Goal: Information Seeking & Learning: Understand process/instructions

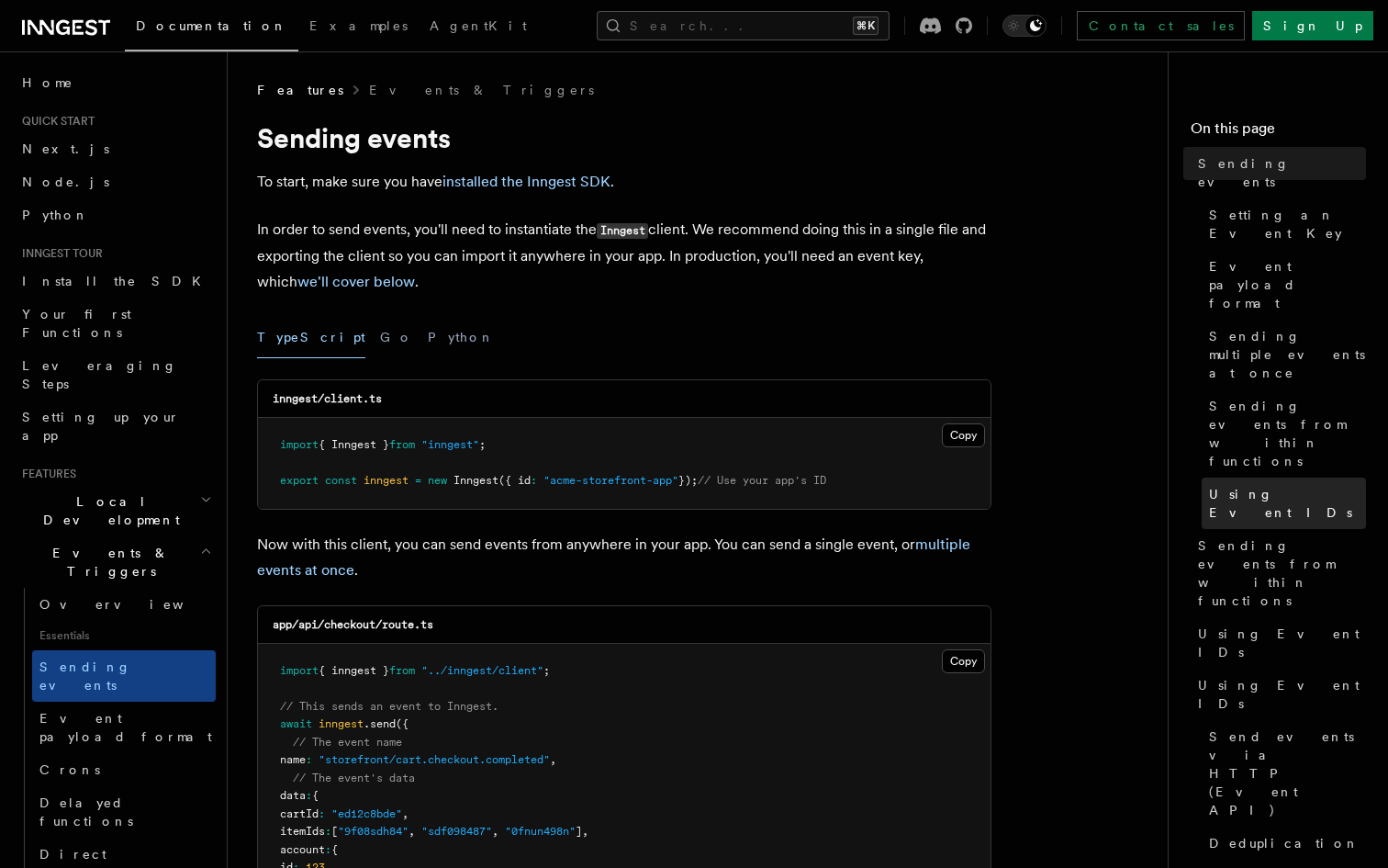
click at [1277, 478] on link "Using Event IDs" at bounding box center [1284, 503] width 164 height 51
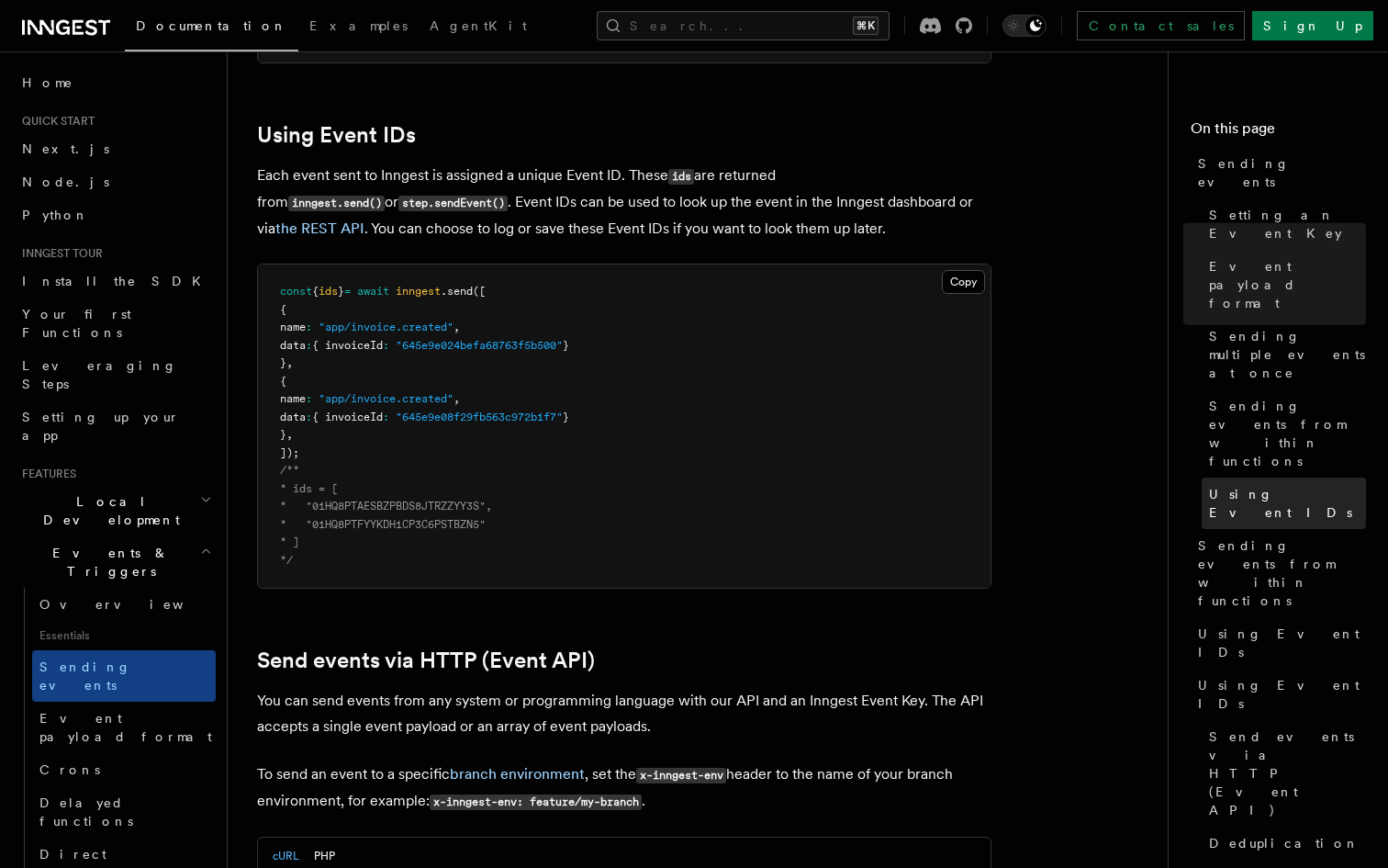
scroll to position [3277, 0]
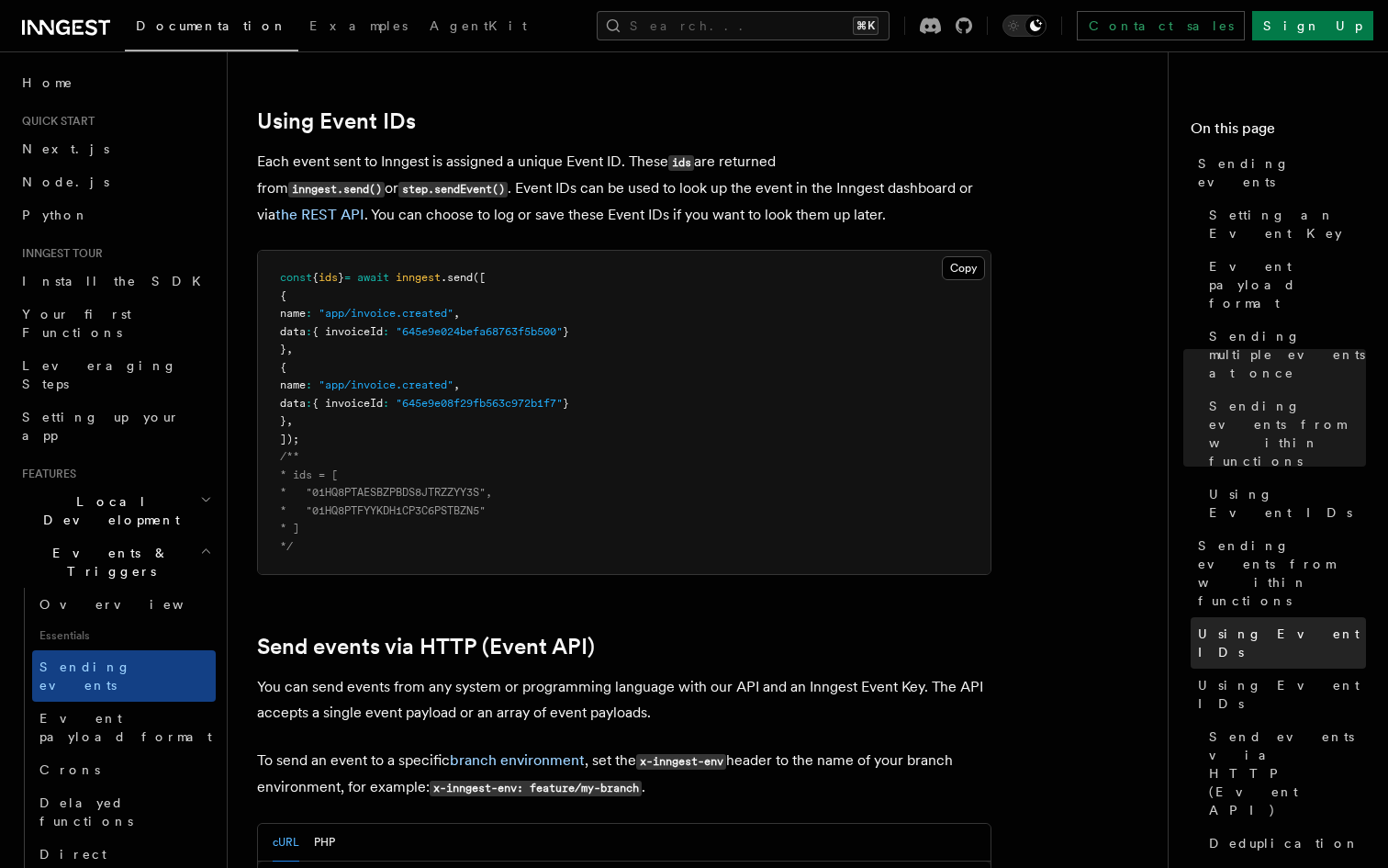
click at [1255, 624] on span "Using Event IDs" at bounding box center [1282, 642] width 168 height 37
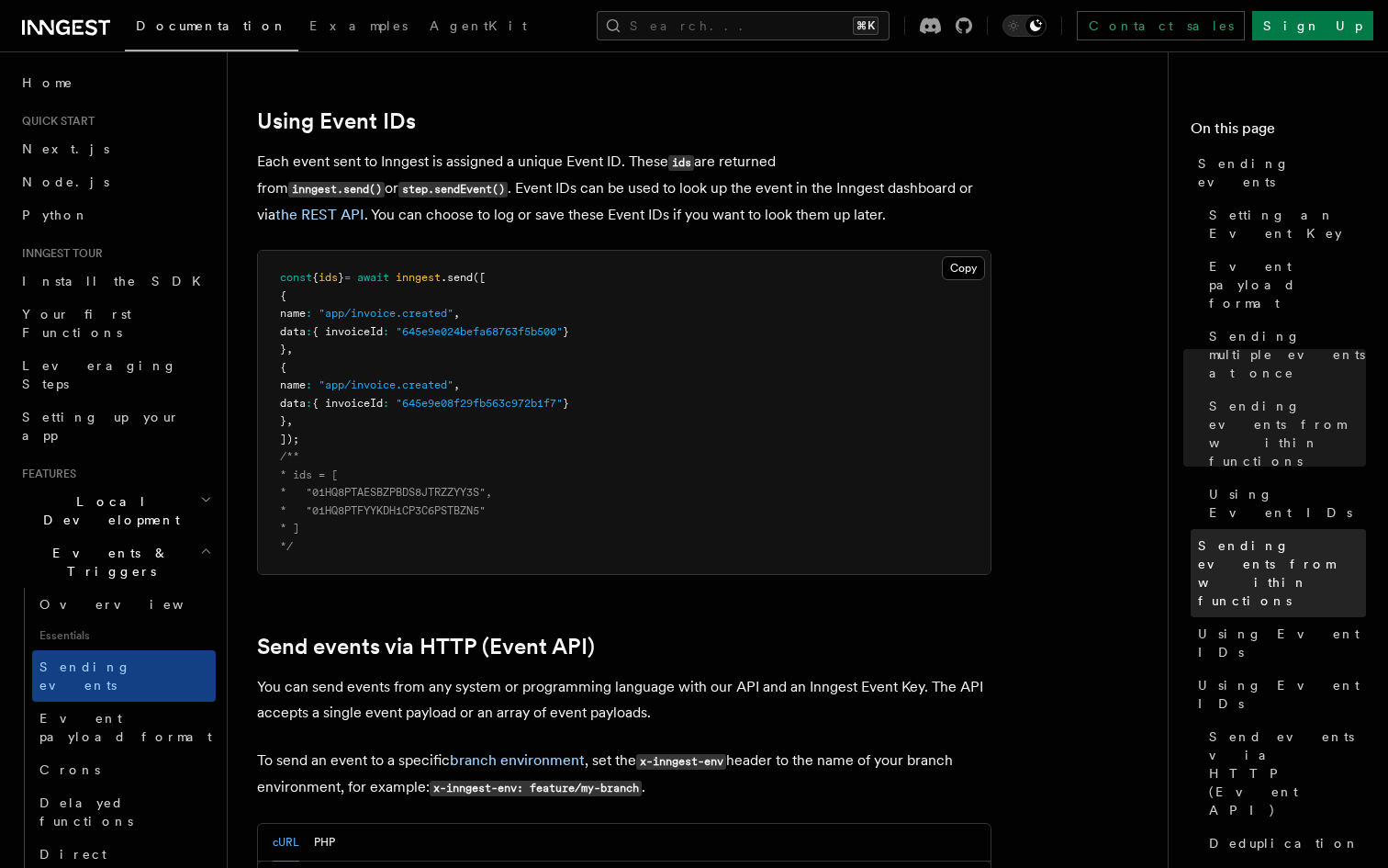
click at [1248, 536] on span "Sending events from within functions" at bounding box center [1282, 572] width 168 height 73
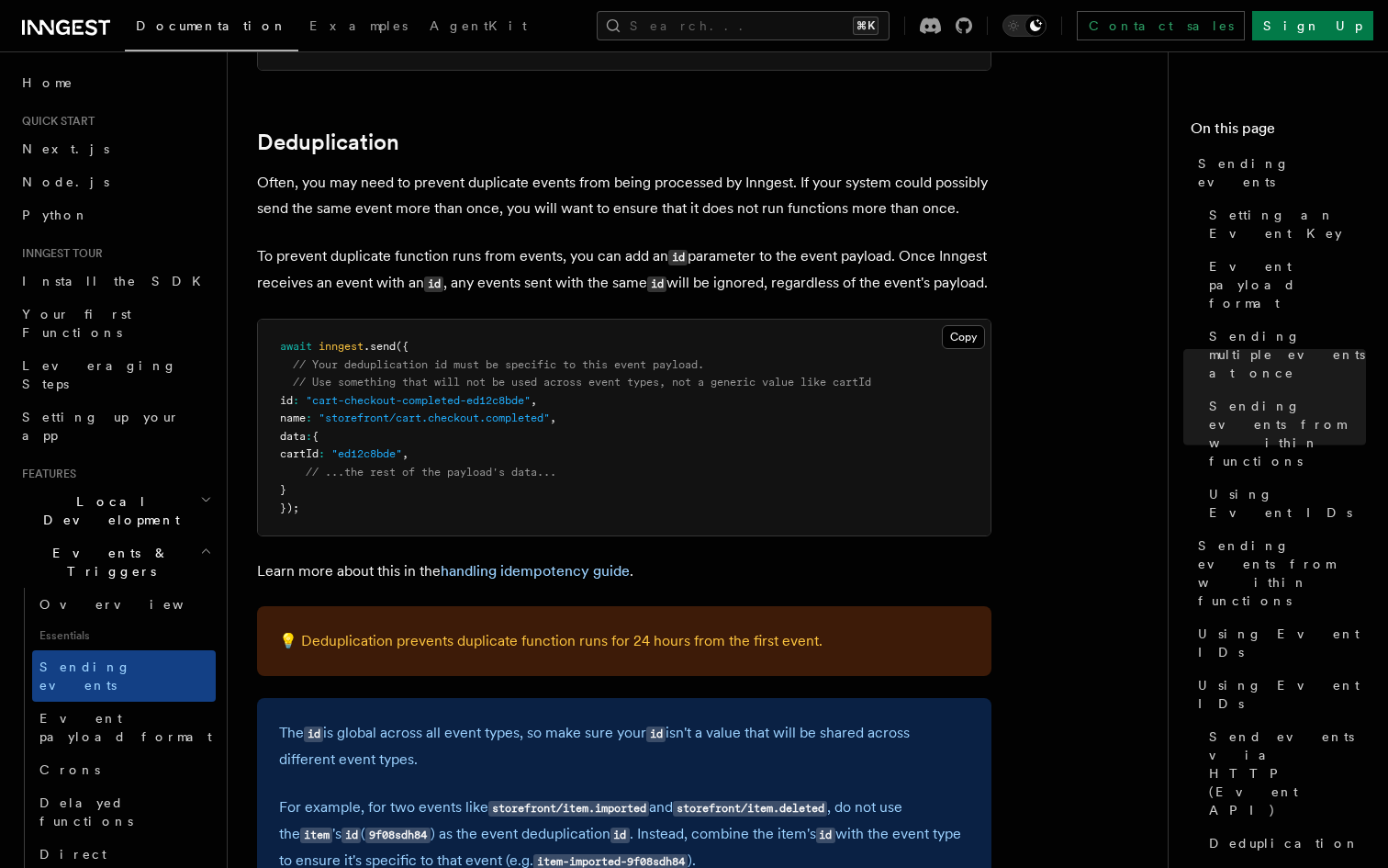
scroll to position [4602, 0]
click at [792, 653] on p "💡 Deduplication prevents duplicate function runs for 24 hours from the first ev…" at bounding box center [624, 642] width 691 height 26
drag, startPoint x: 826, startPoint y: 657, endPoint x: 806, endPoint y: 656, distance: 20.2
click at [806, 655] on p "💡 Deduplication prevents duplicate function runs for 24 hours from the first ev…" at bounding box center [624, 642] width 691 height 26
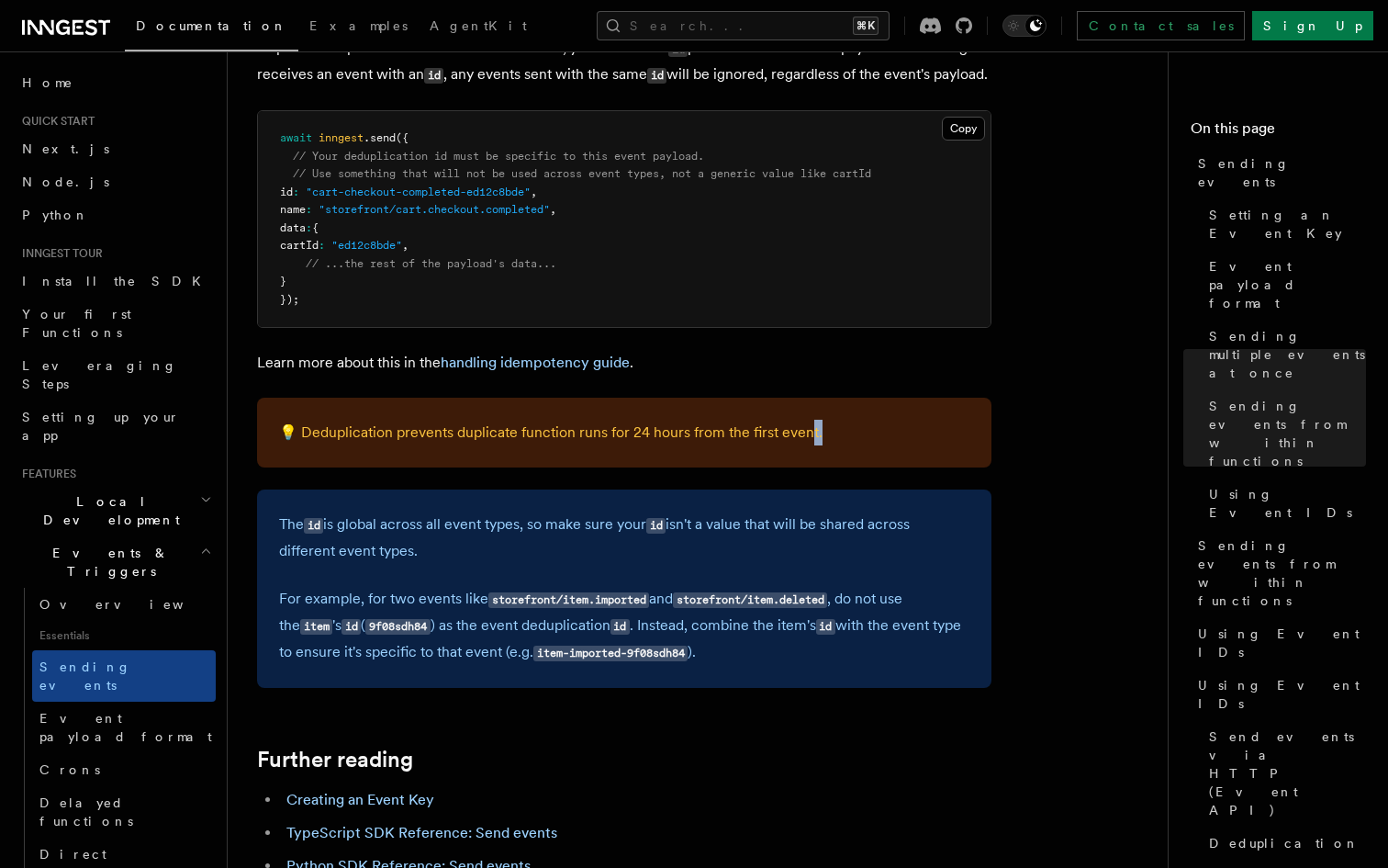
scroll to position [4815, 0]
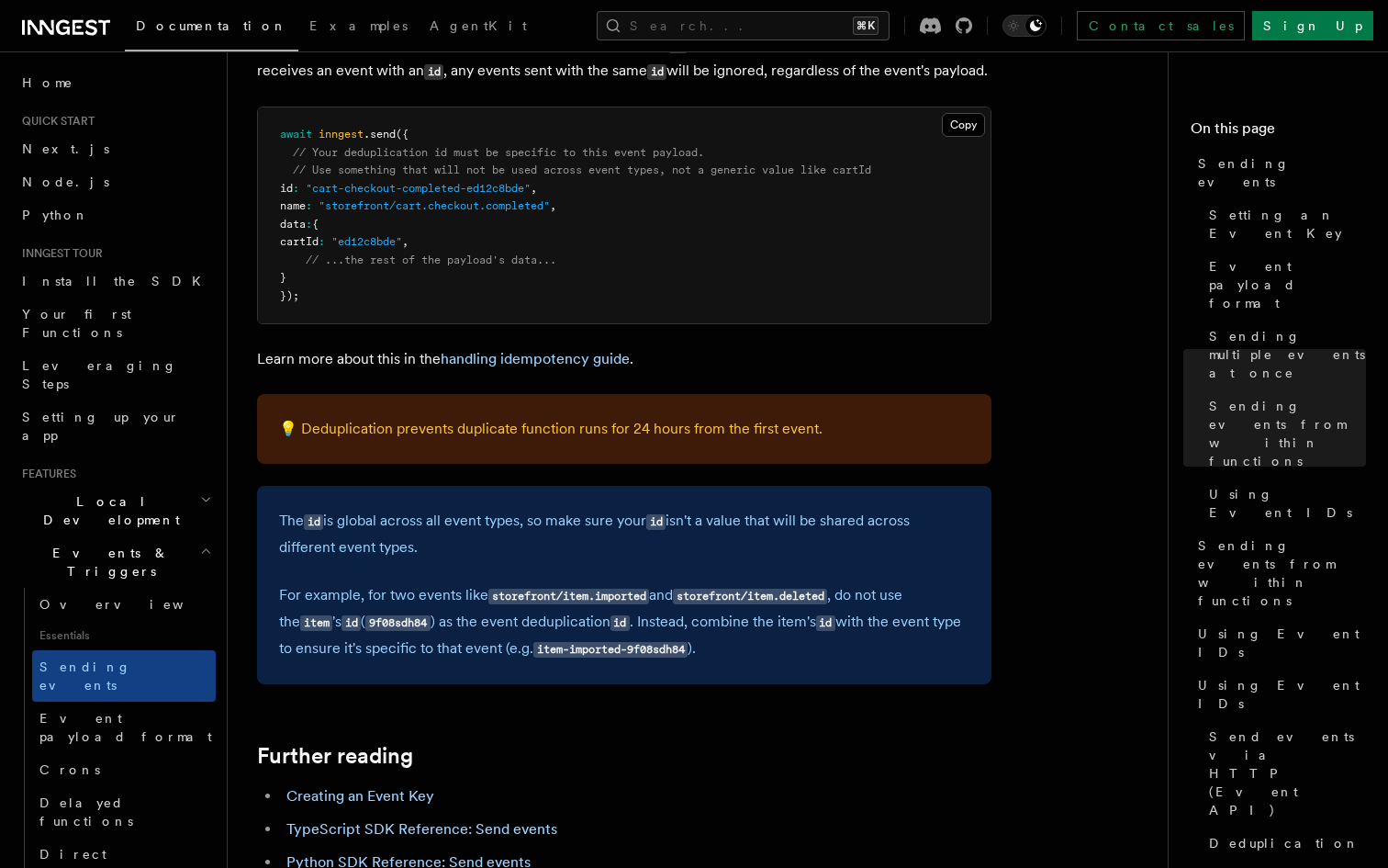
click at [792, 662] on p "For example, for two events like storefront/item.imported and storefront/item.d…" at bounding box center [624, 622] width 691 height 80
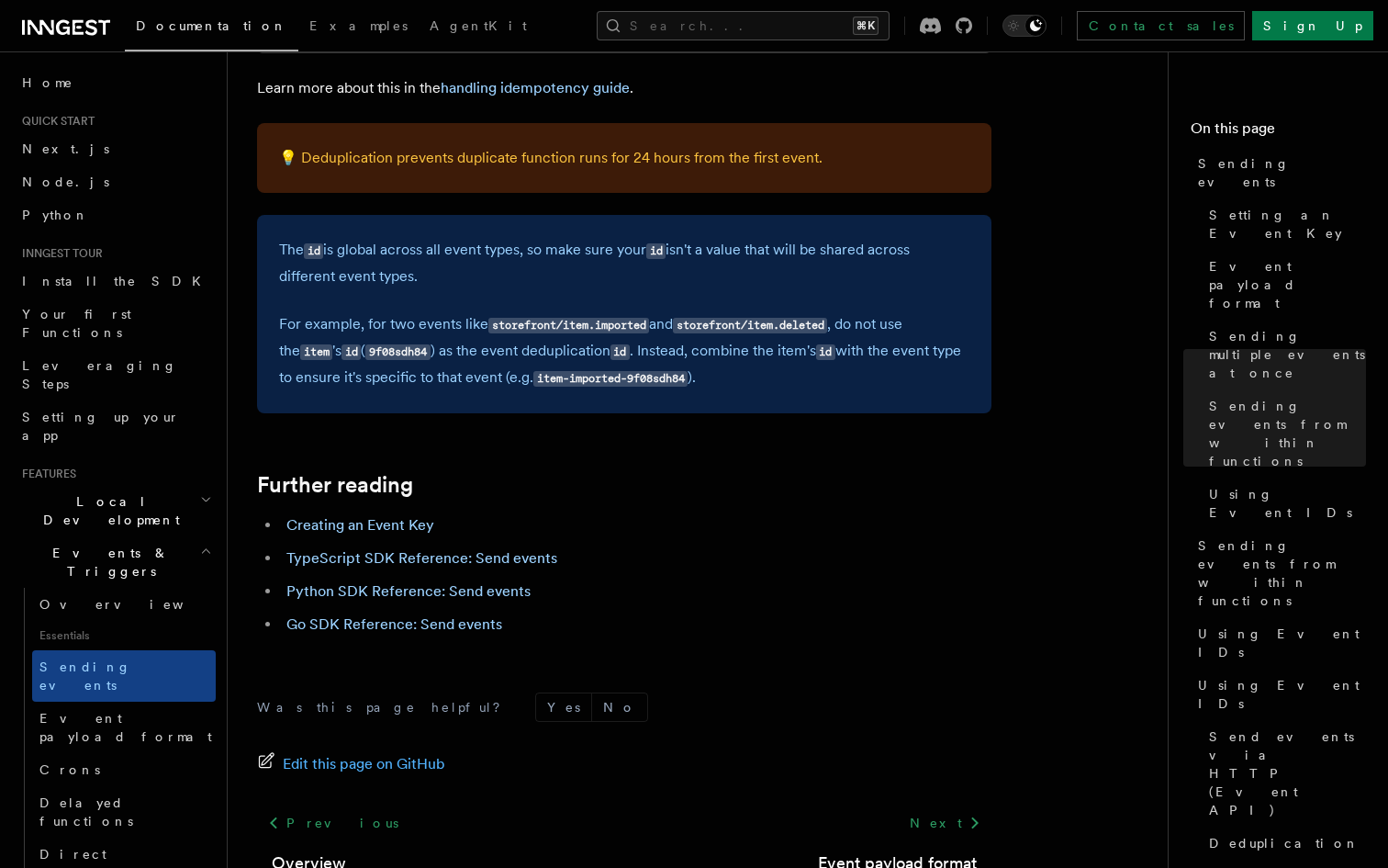
scroll to position [5227, 0]
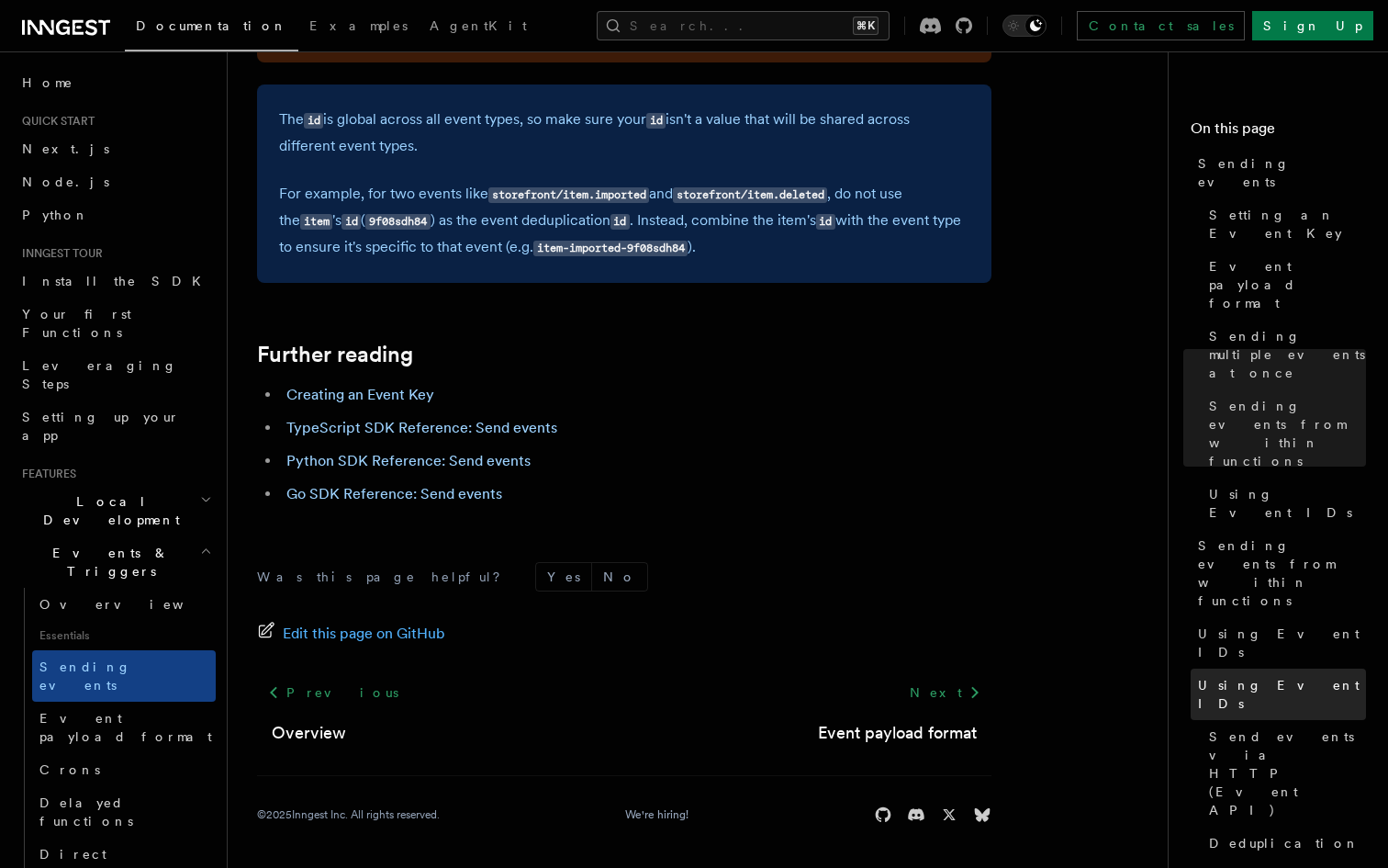
click at [1264, 676] on span "Using Event IDs" at bounding box center [1282, 694] width 168 height 37
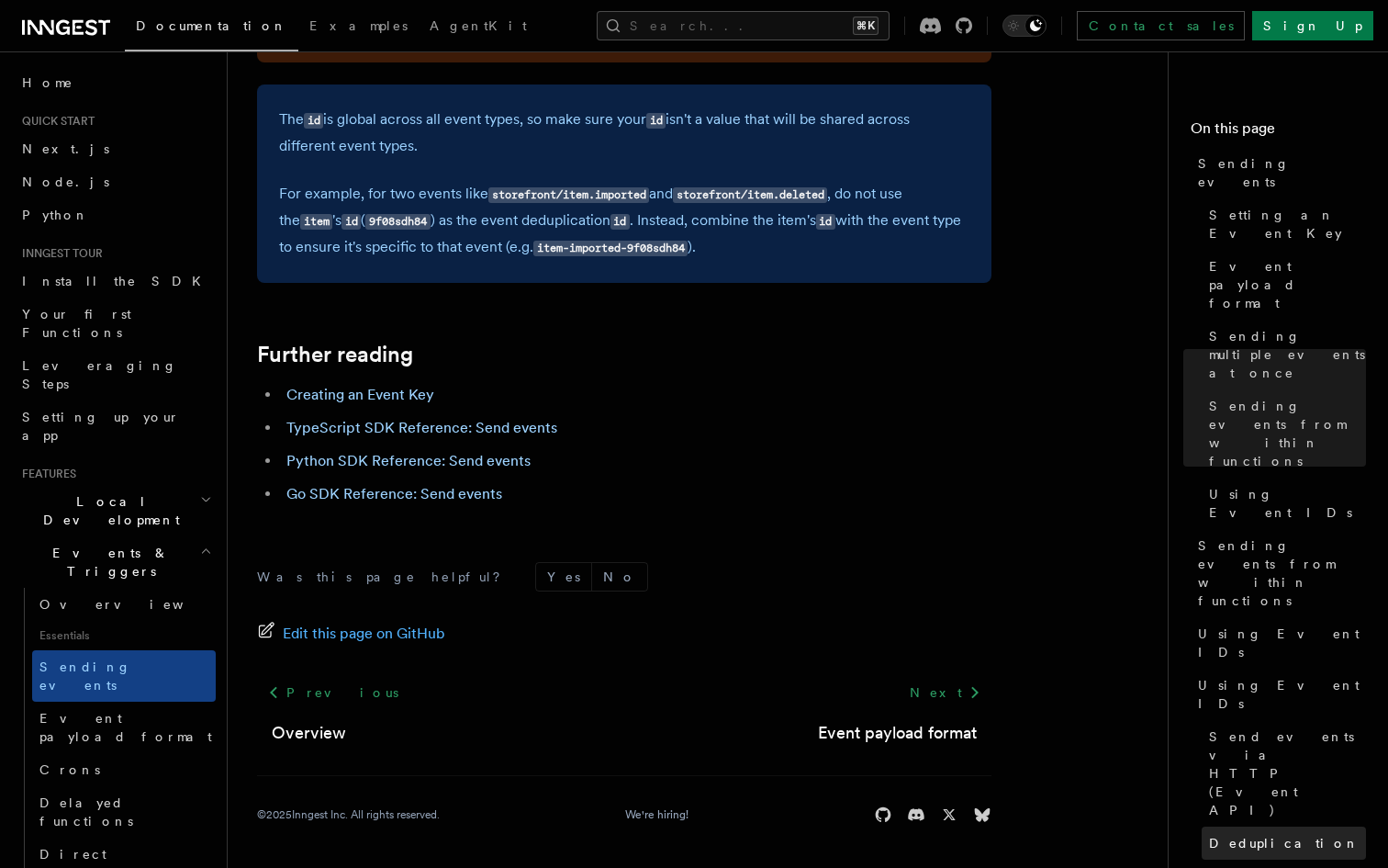
click at [1246, 834] on span "Deduplication" at bounding box center [1284, 843] width 151 height 18
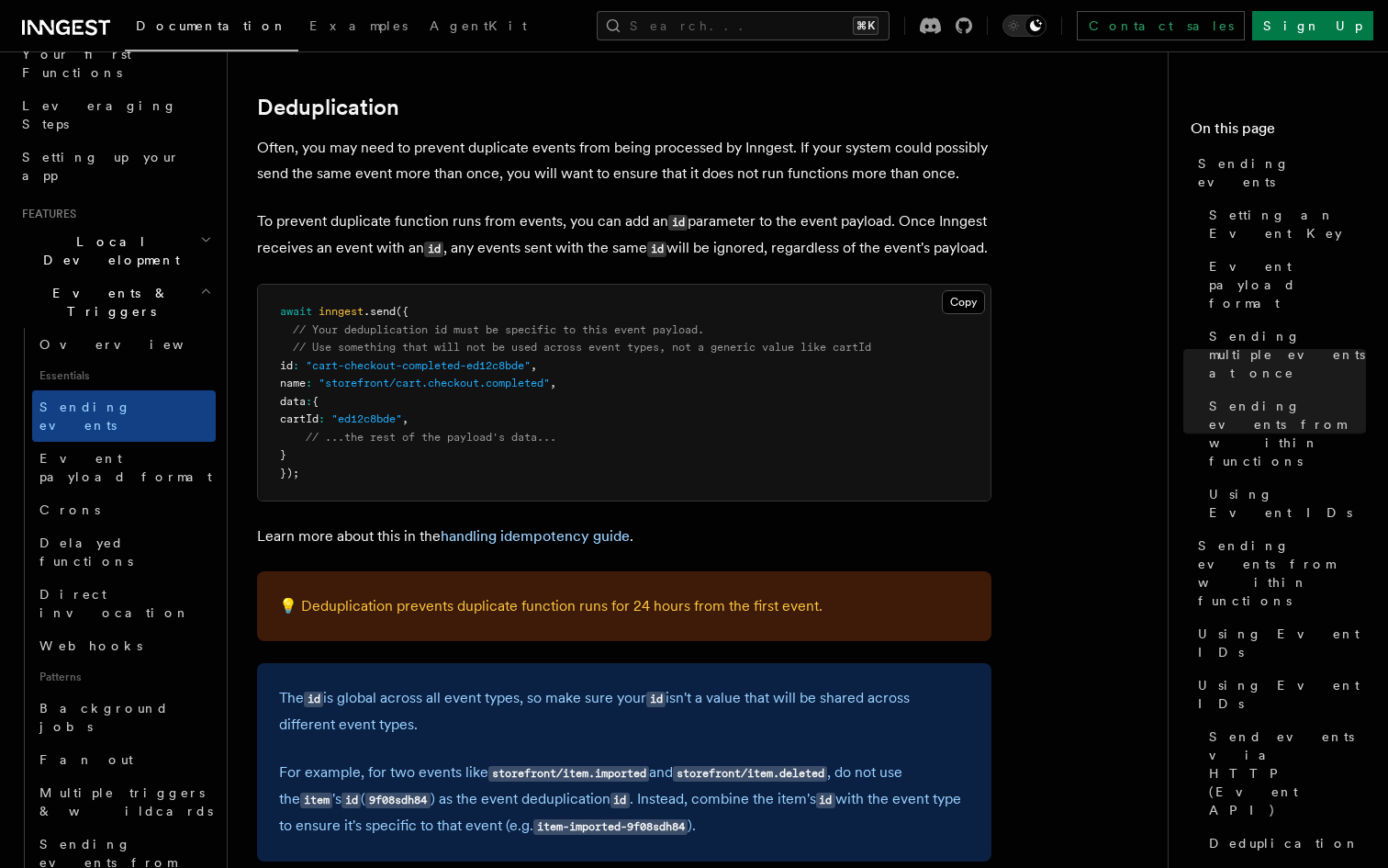
scroll to position [274, 0]
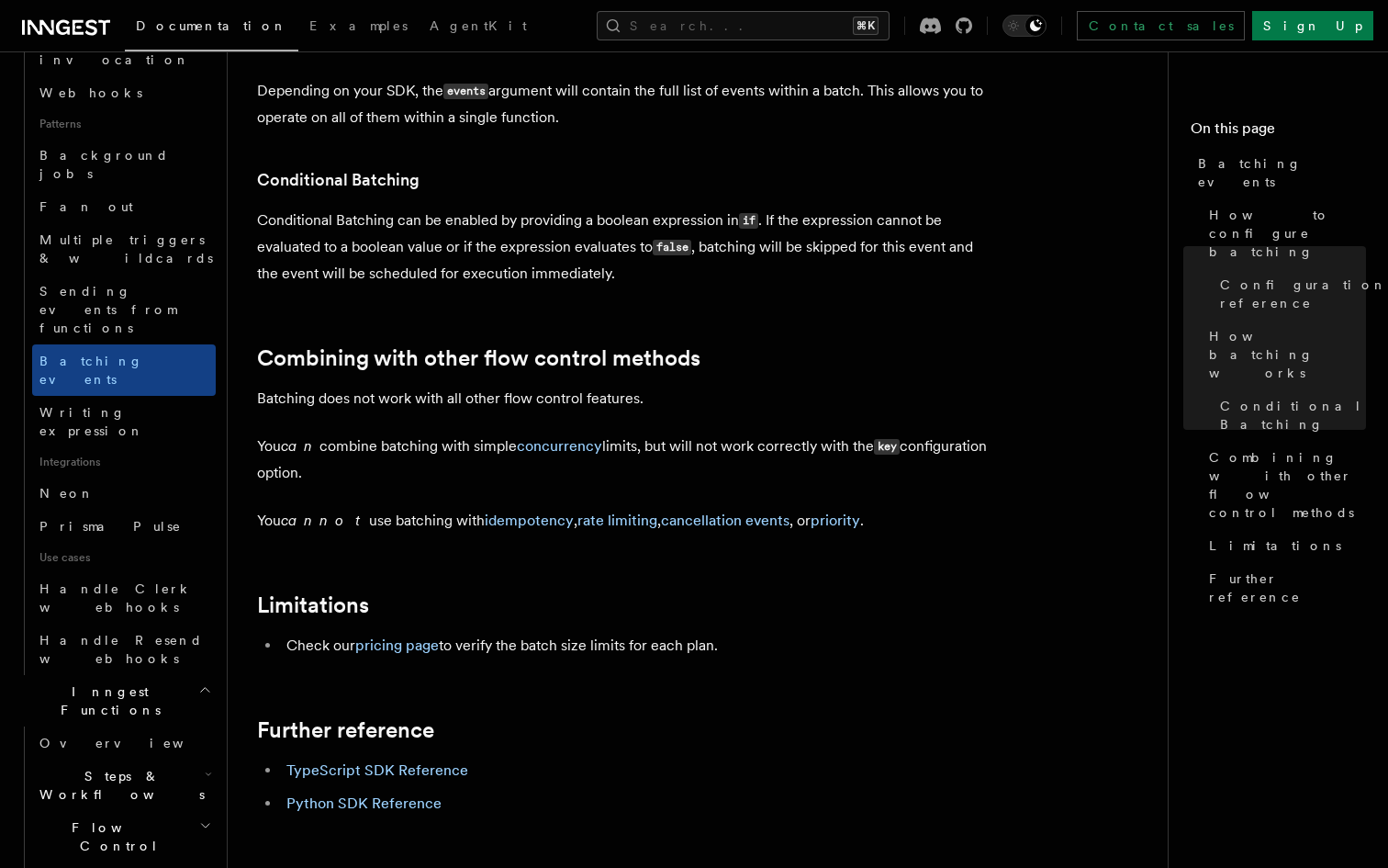
scroll to position [824, 0]
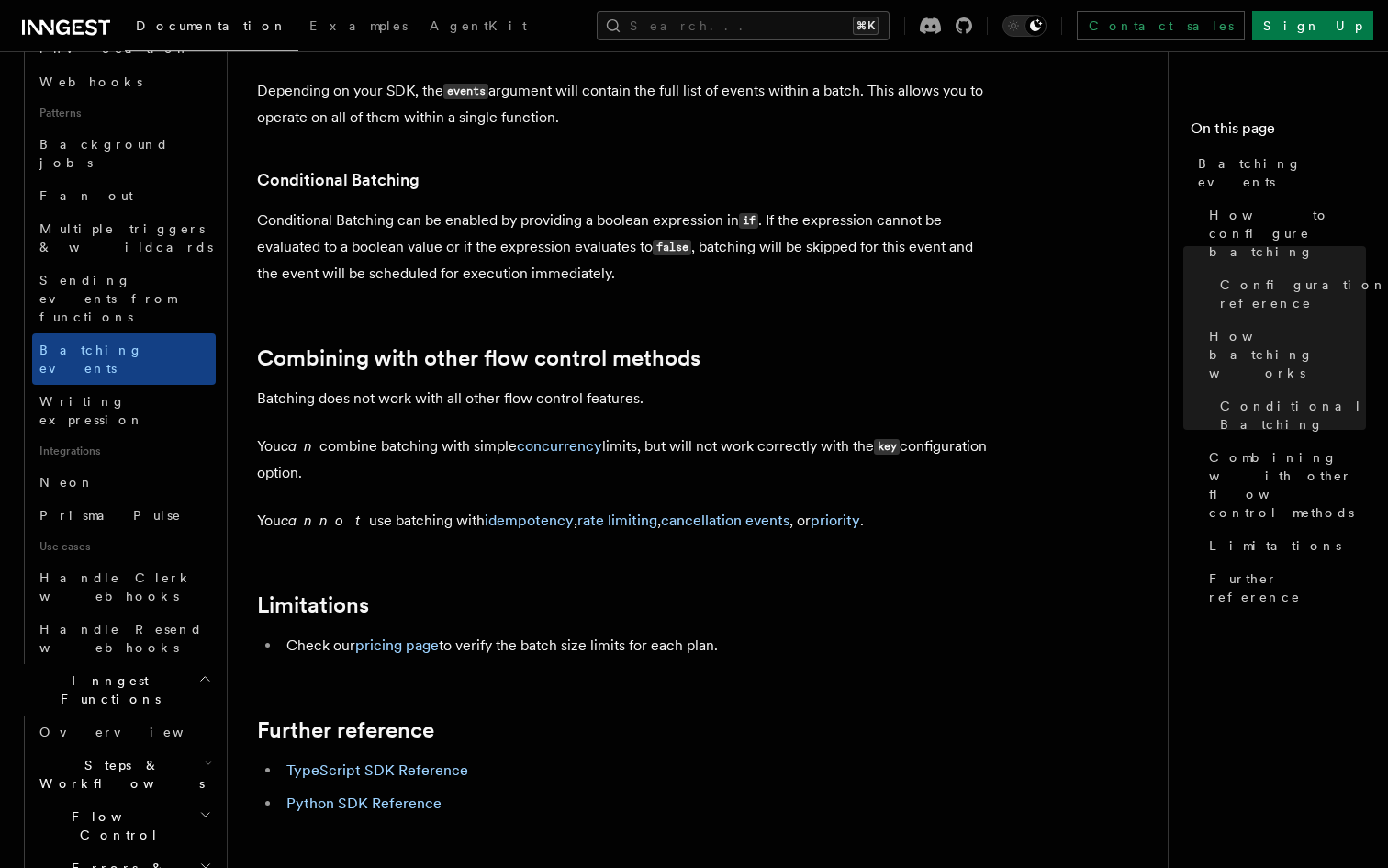
click at [203, 800] on h2 "Flow Control" at bounding box center [124, 825] width 184 height 51
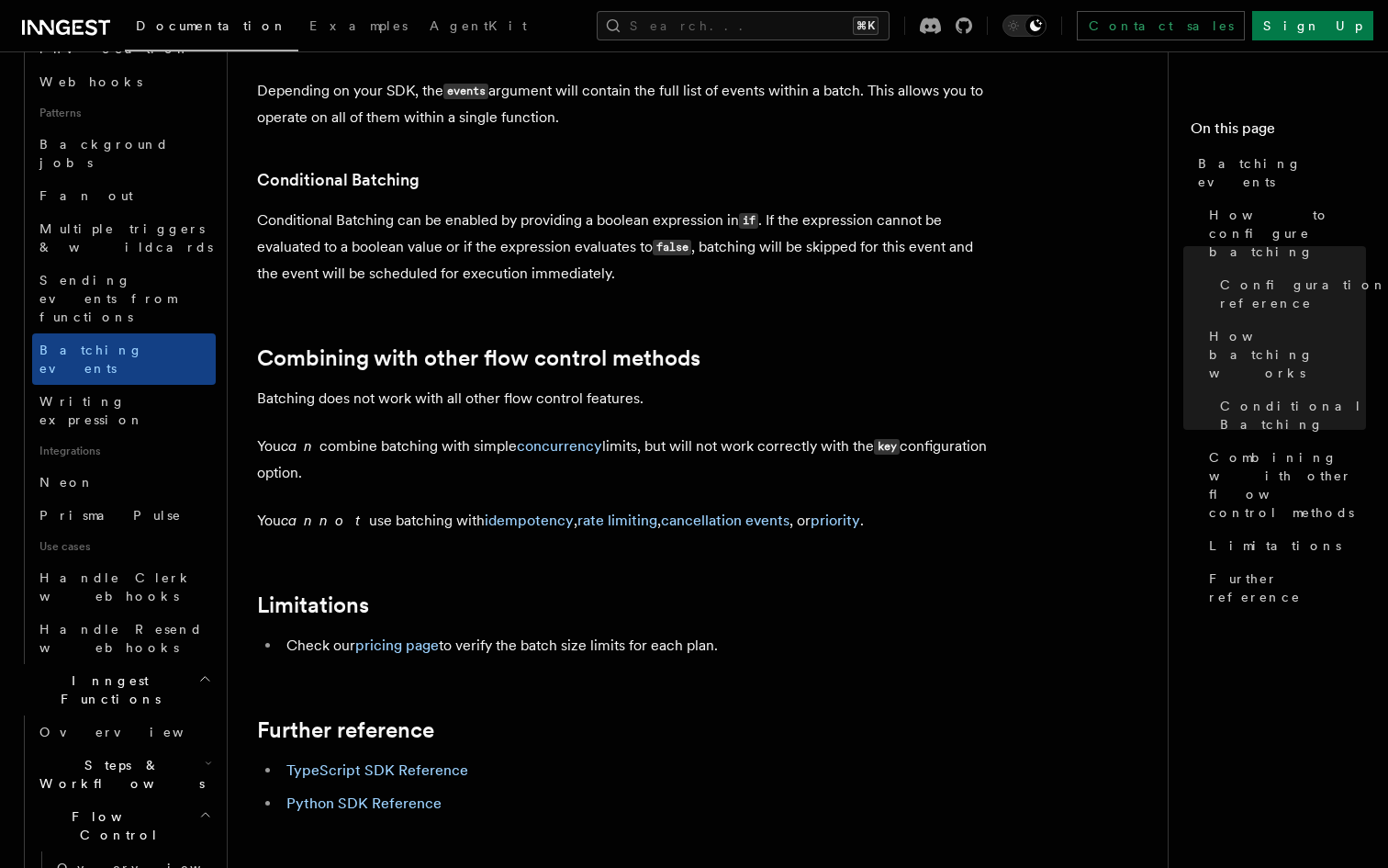
click at [203, 800] on h2 "Flow Control" at bounding box center [124, 825] width 184 height 51
click at [205, 756] on icon "button" at bounding box center [208, 763] width 7 height 15
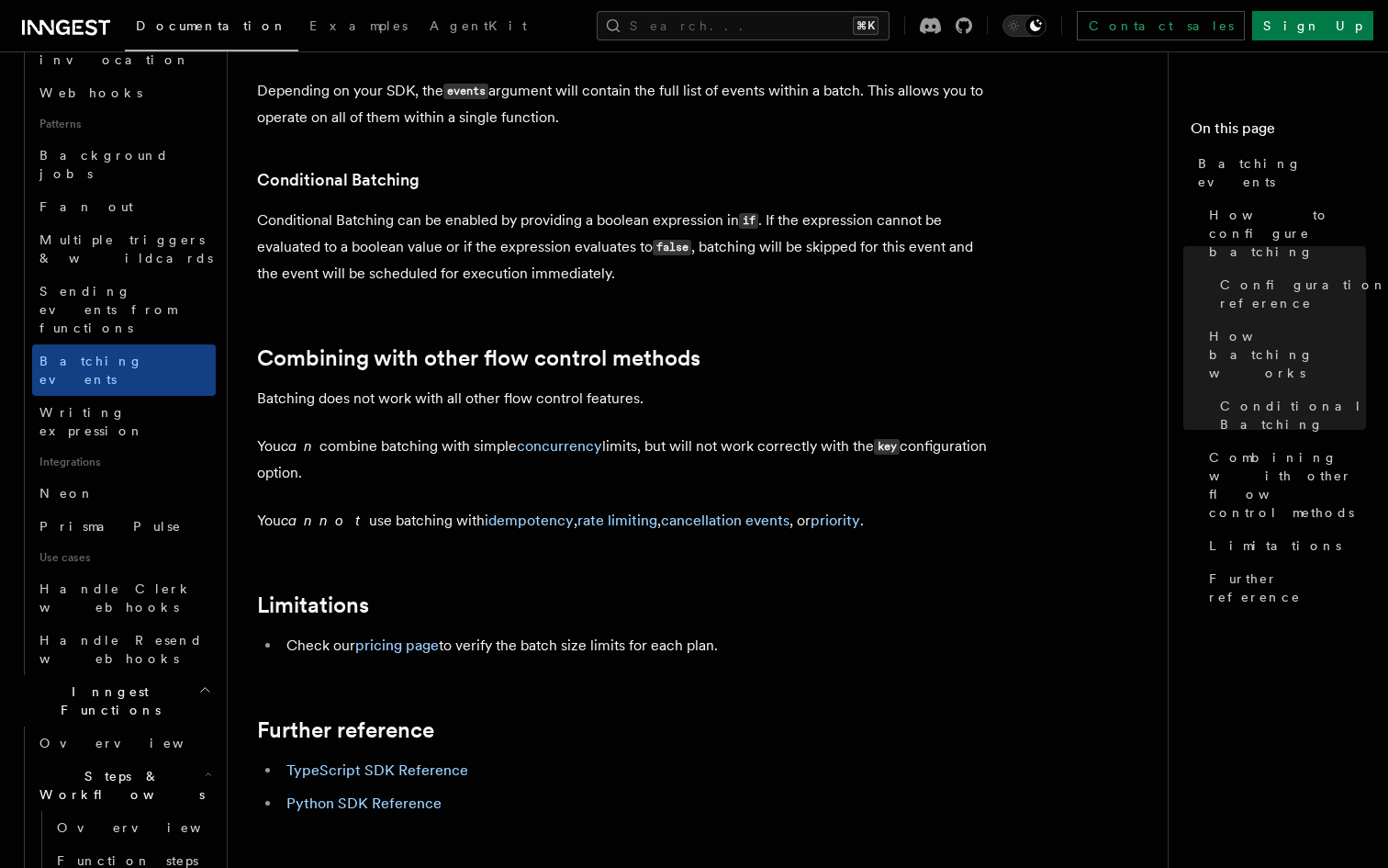
click at [163, 759] on h2 "Steps & Workflows" at bounding box center [124, 784] width 184 height 51
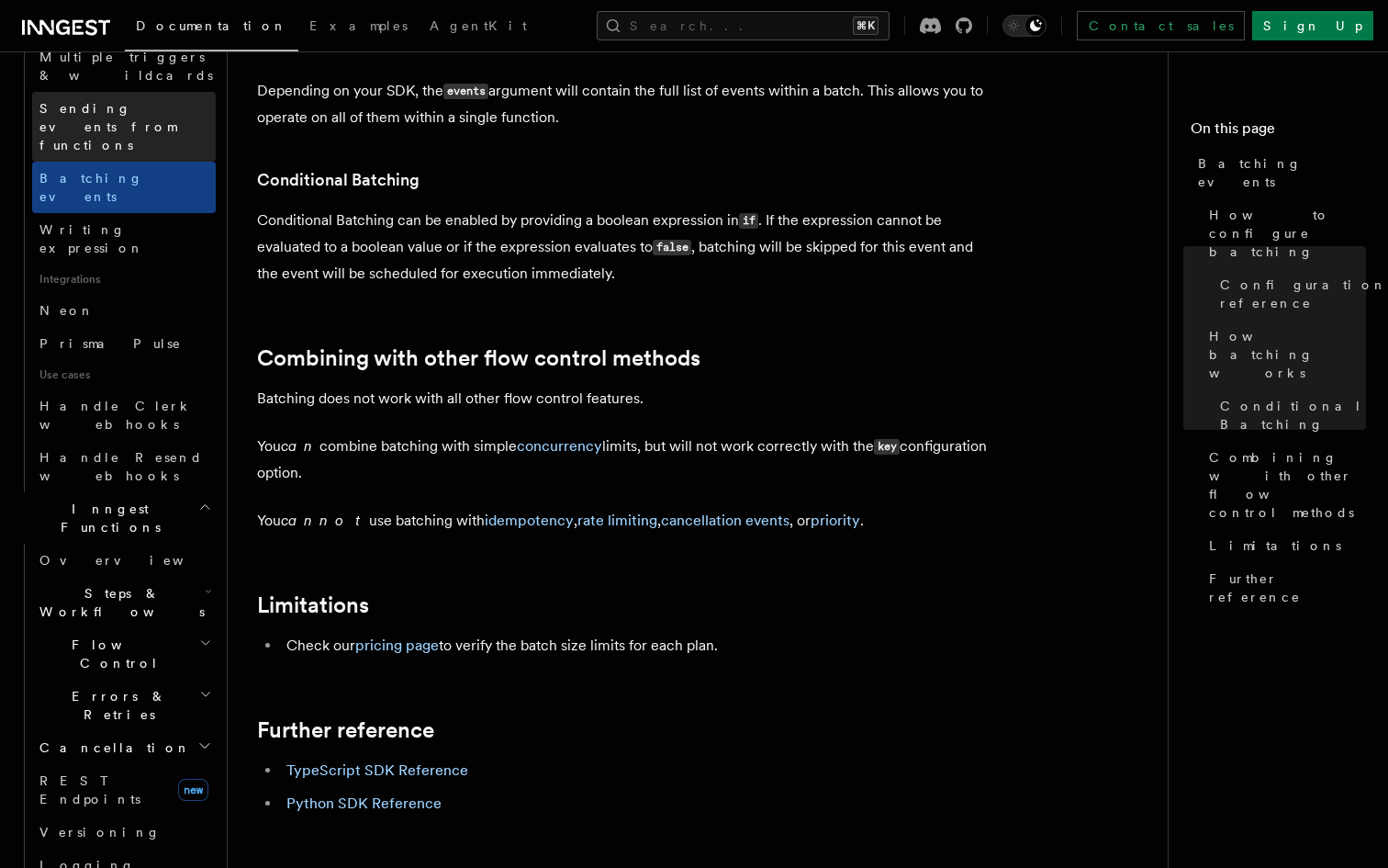
scroll to position [1013, 0]
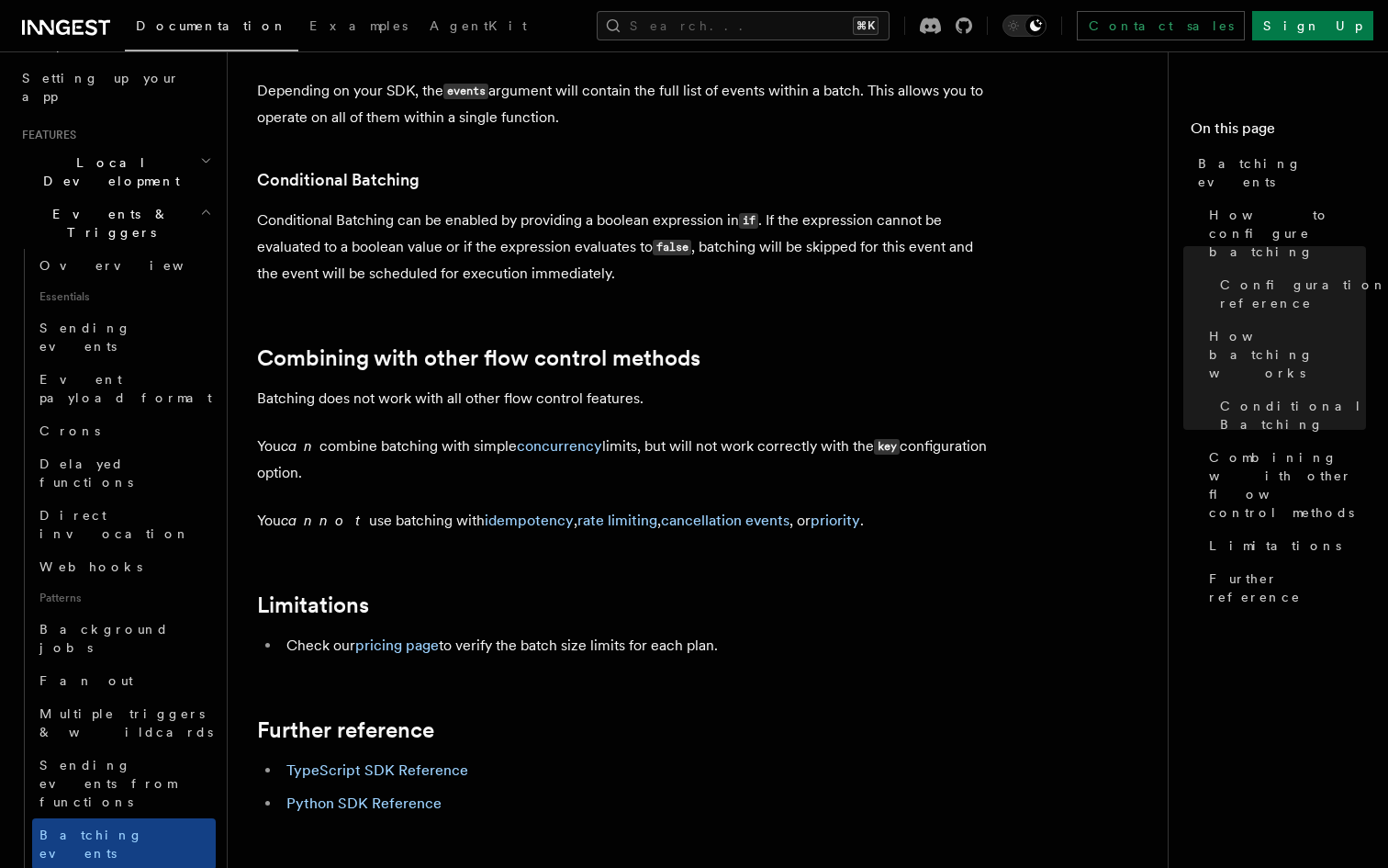
scroll to position [347, 0]
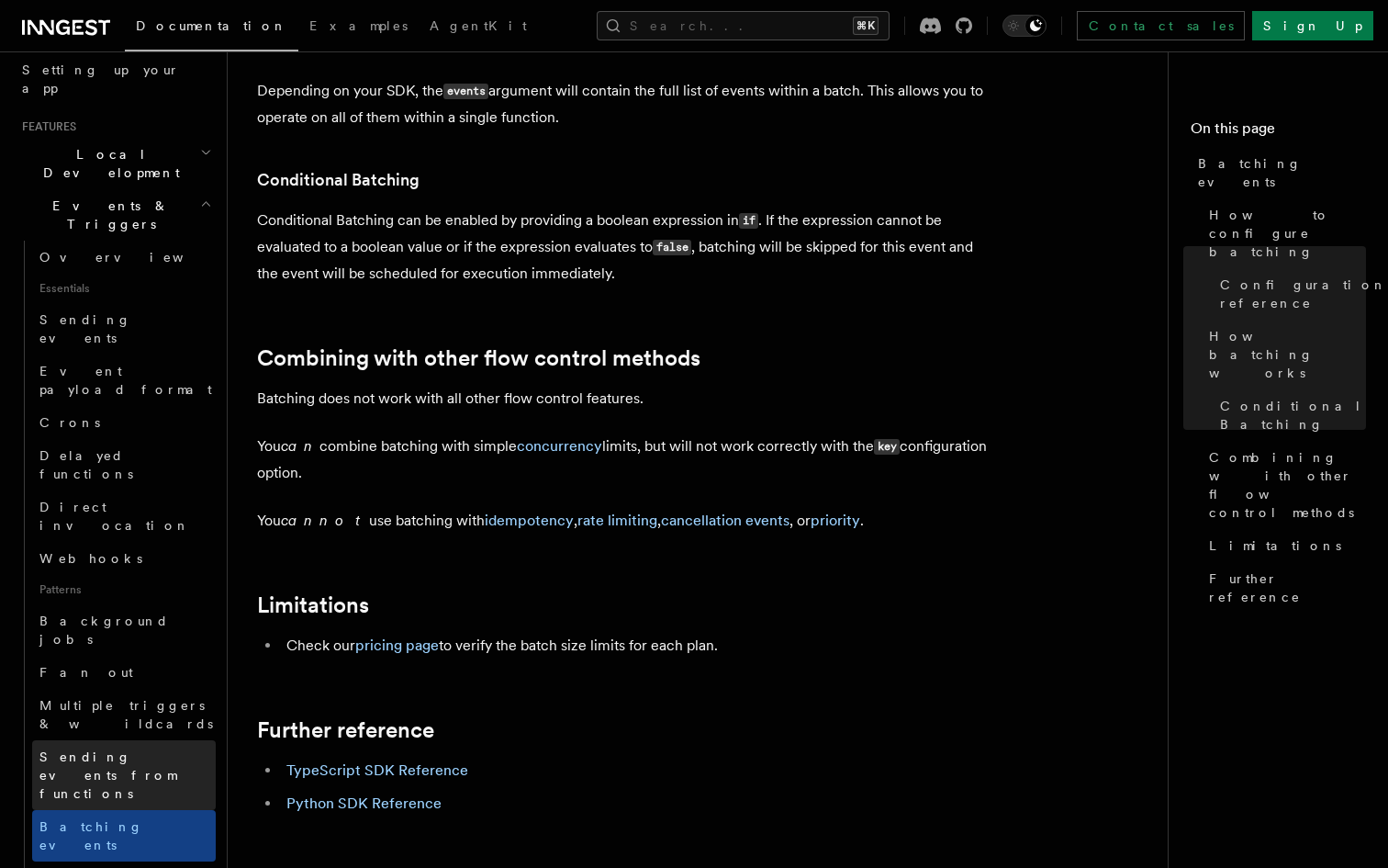
click at [176, 749] on span "Sending events from functions" at bounding box center [107, 774] width 137 height 51
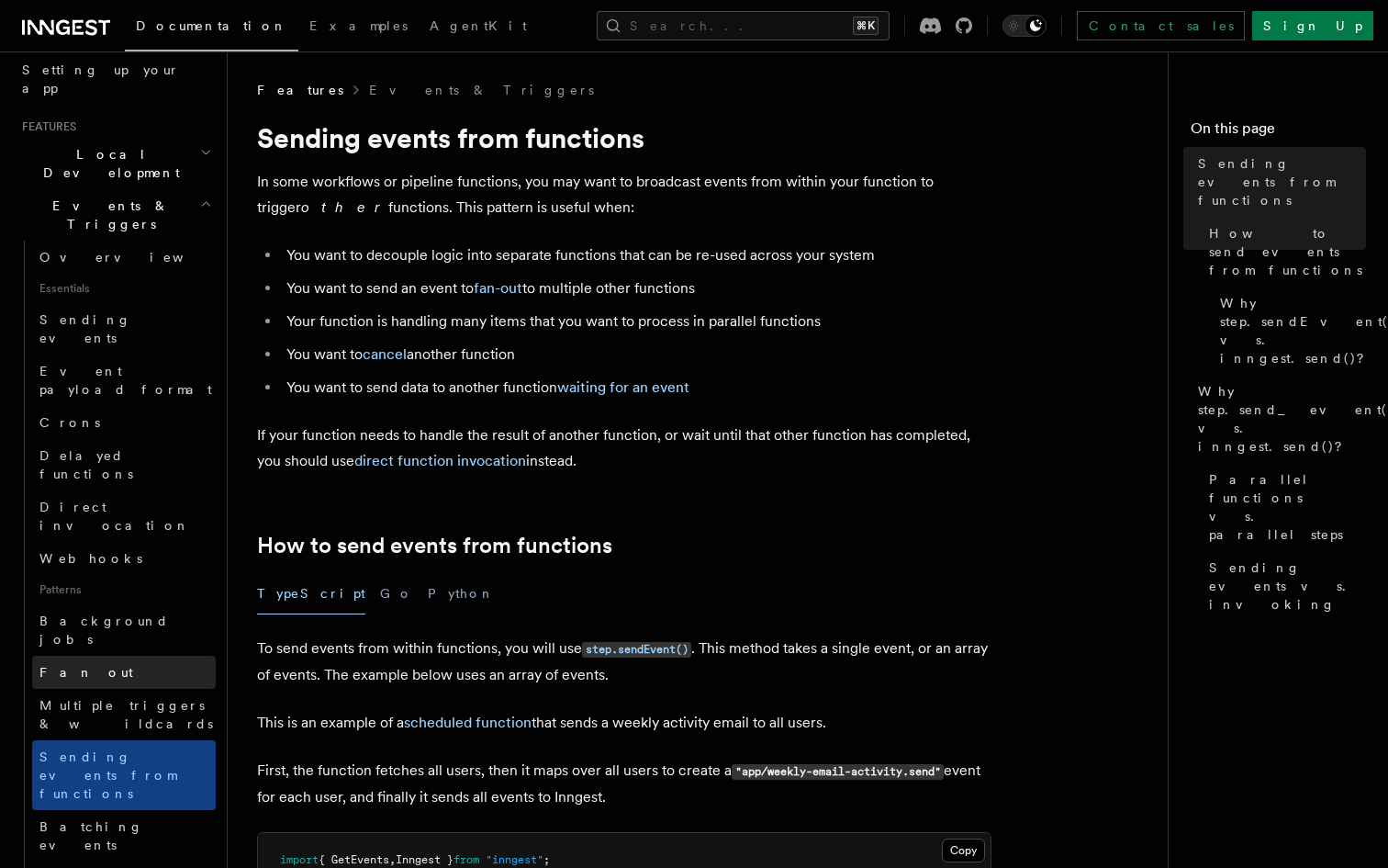
click at [159, 656] on link "Fan out" at bounding box center [124, 672] width 184 height 33
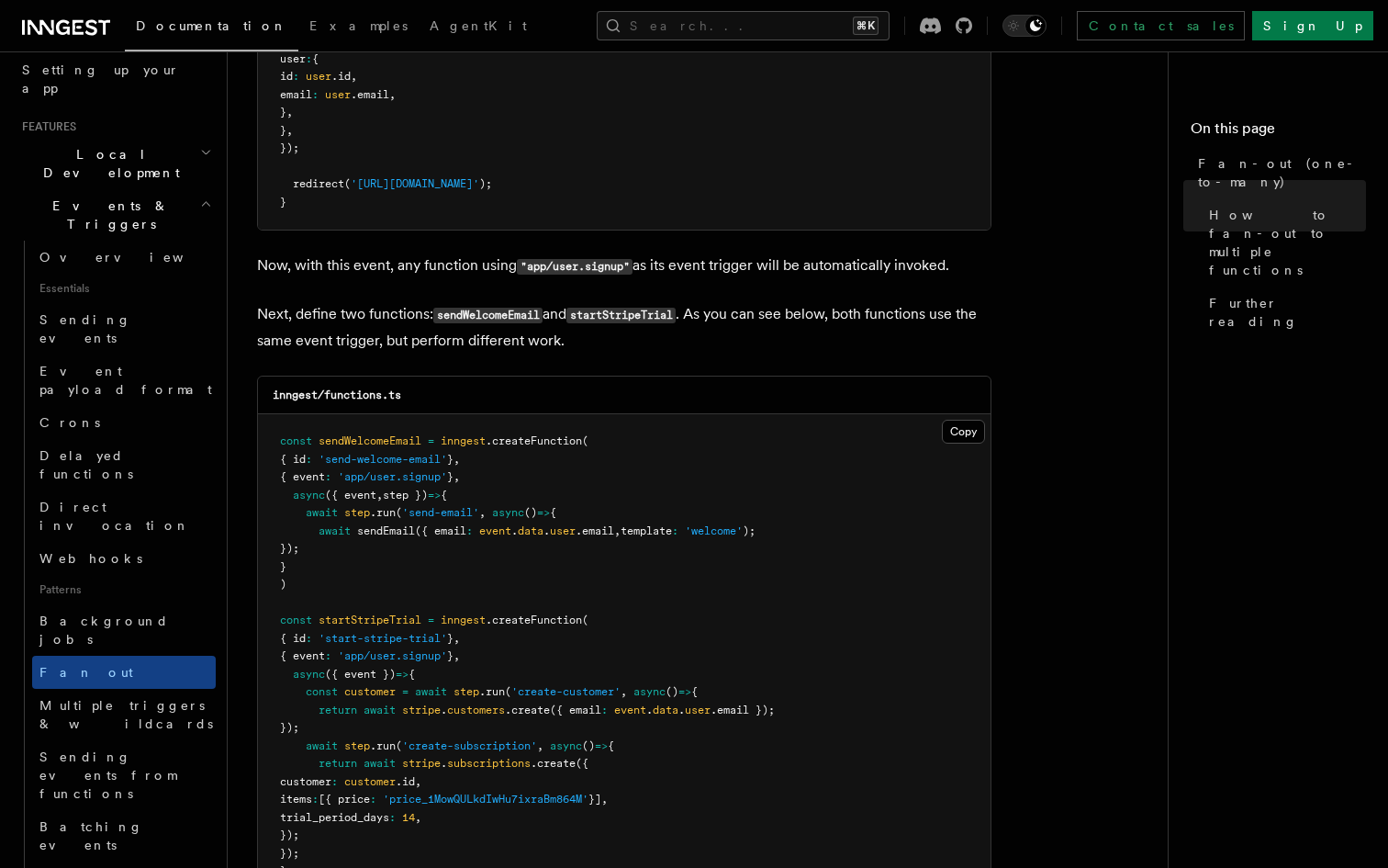
scroll to position [1461, 0]
